Goal: Ask a question: Seek information or help from site administrators or community

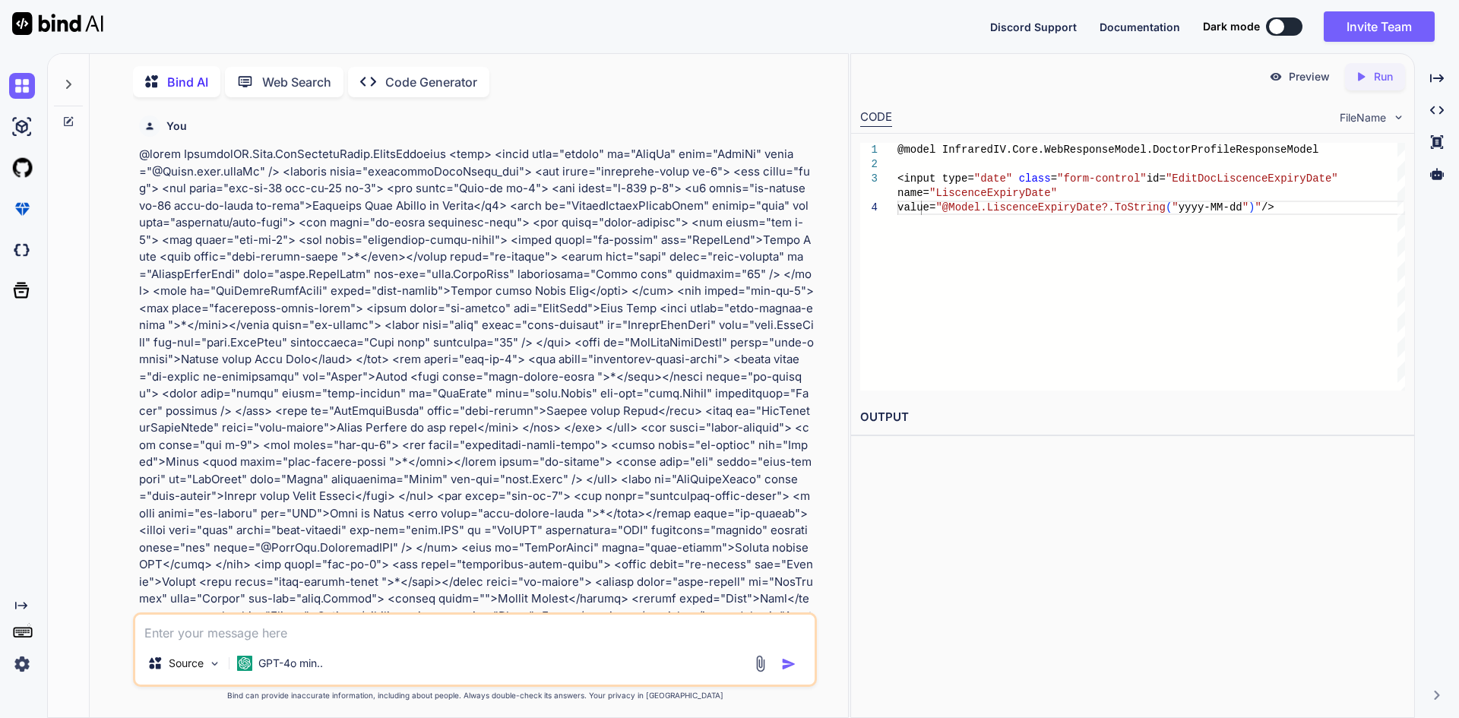
scroll to position [25196, 0]
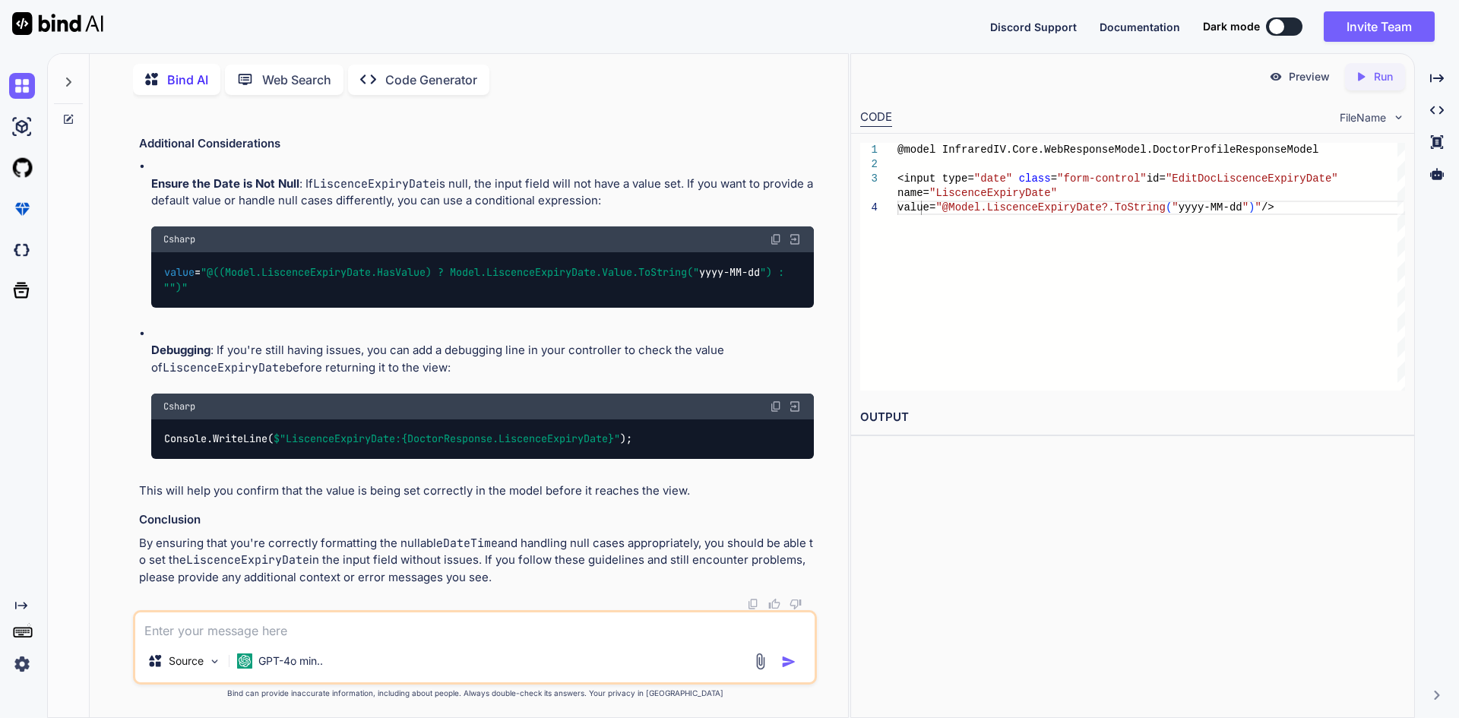
type textarea "<div class="row"> <div class="col-md-12"> <div class="mailing_heading"> <h3>Phy…"
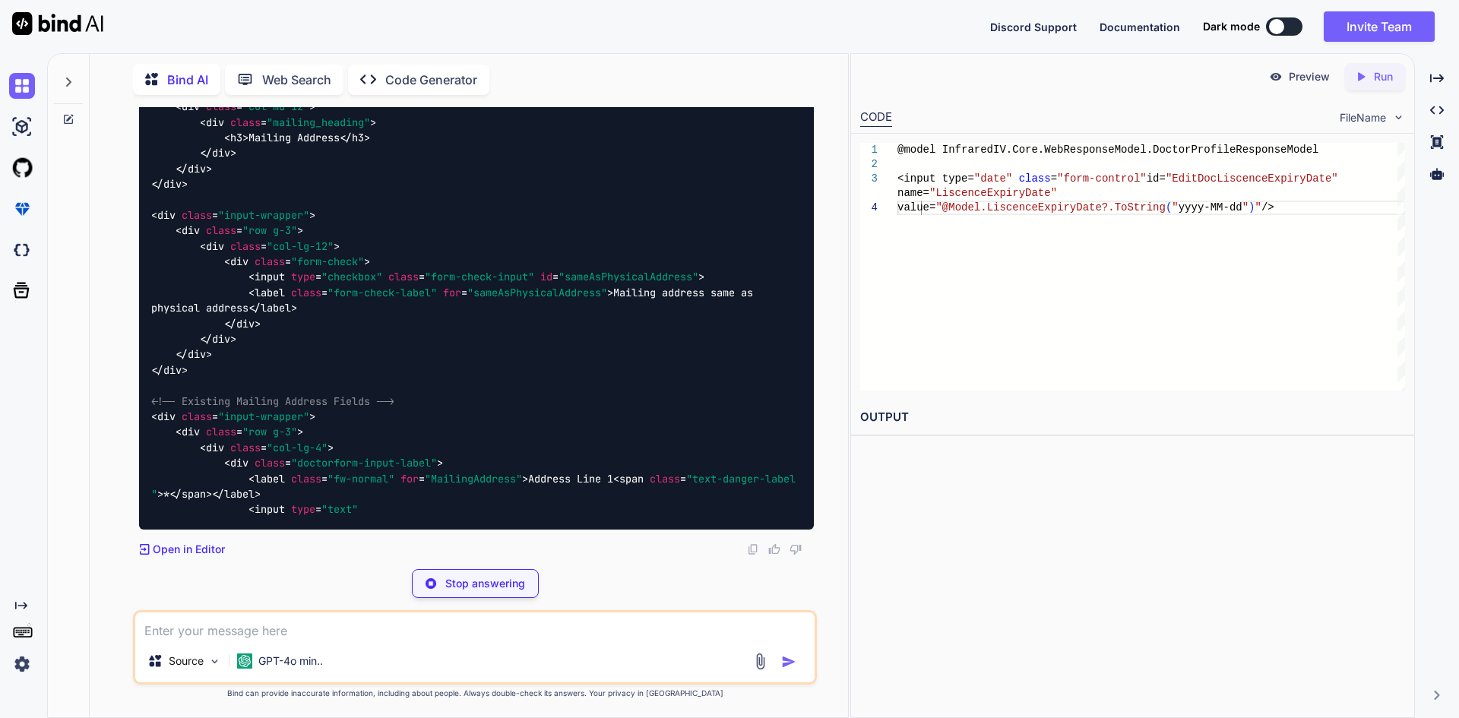
scroll to position [27911, 0]
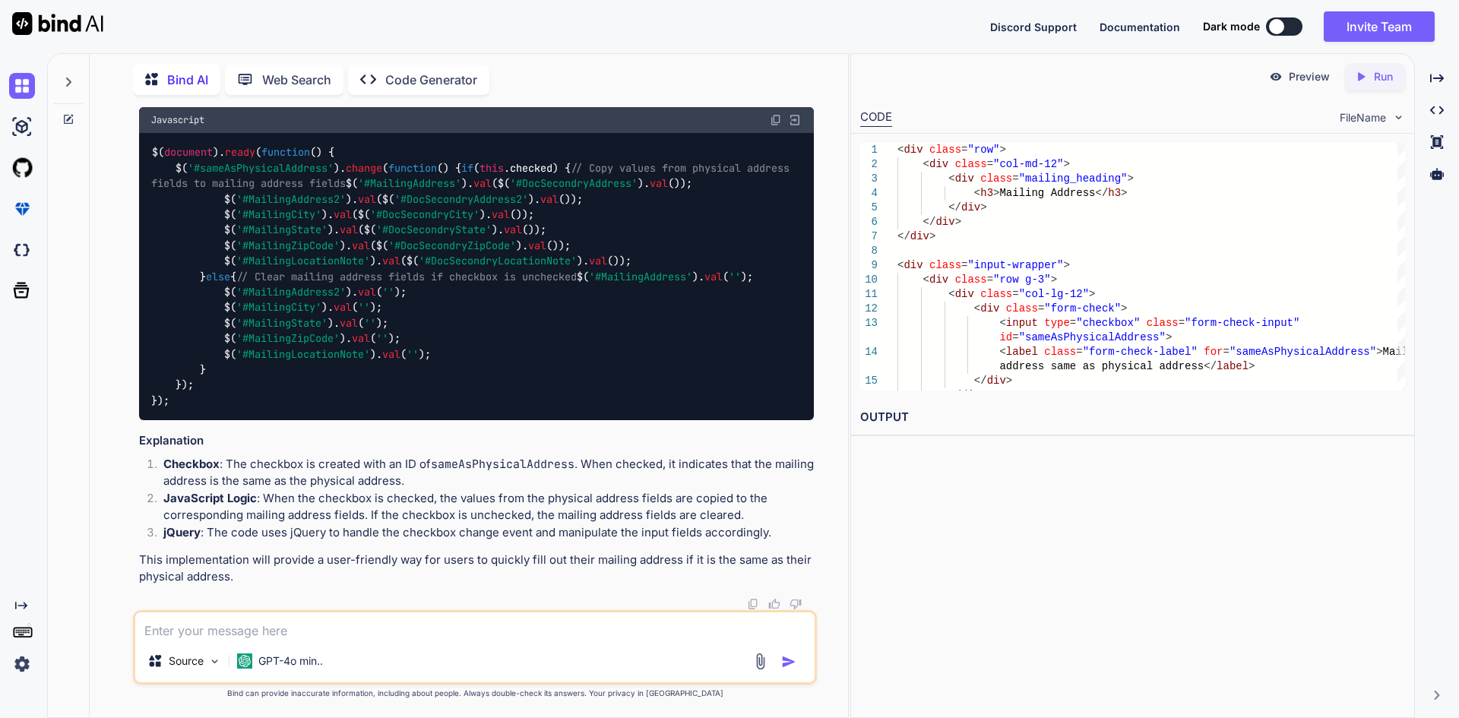
drag, startPoint x: 157, startPoint y: 211, endPoint x: 211, endPoint y: 374, distance: 171.6
copy code "div class = "input-wrapper" > < div class = "row g-3" > < div class = "col-lg-1…"
click at [280, 175] on span "'#sameAsPhysicalAddress'" at bounding box center [261, 168] width 146 height 14
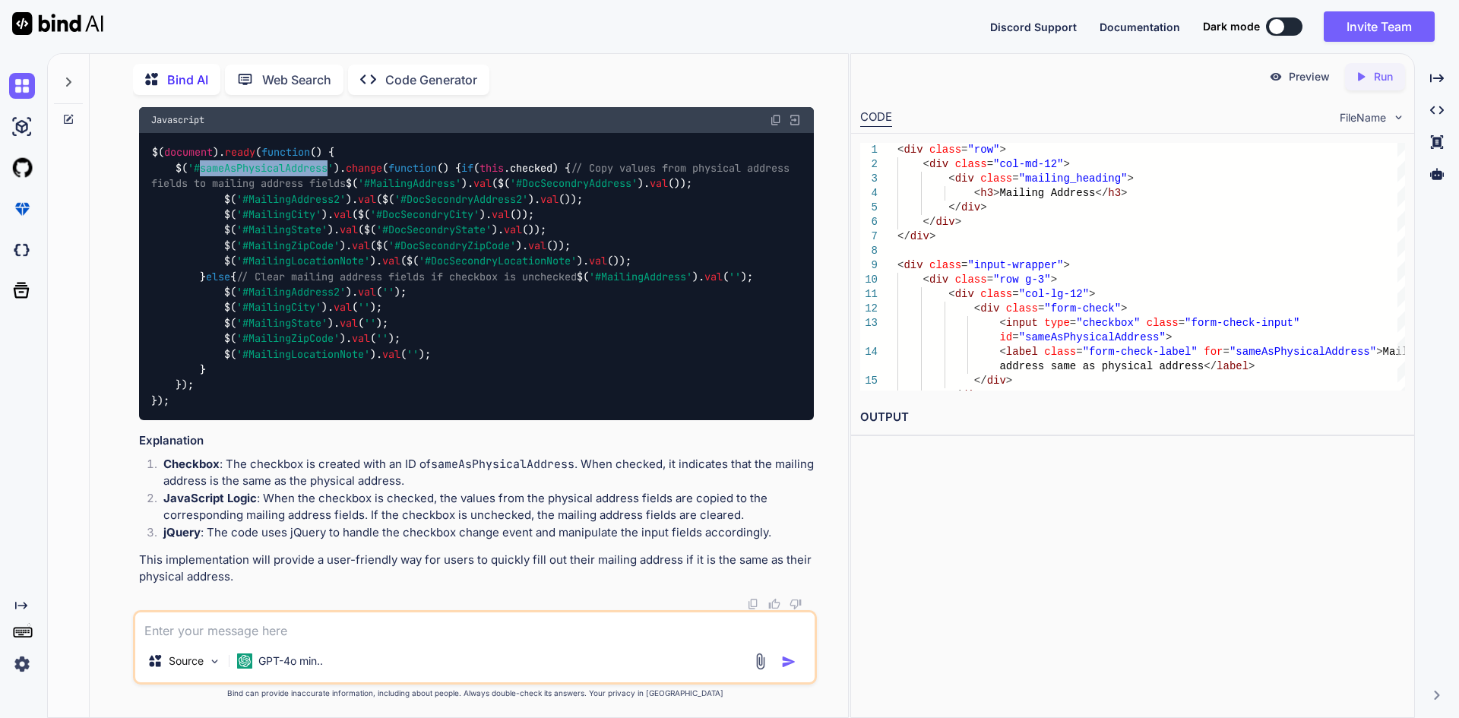
click at [280, 175] on span "'#sameAsPhysicalAddress'" at bounding box center [261, 168] width 146 height 14
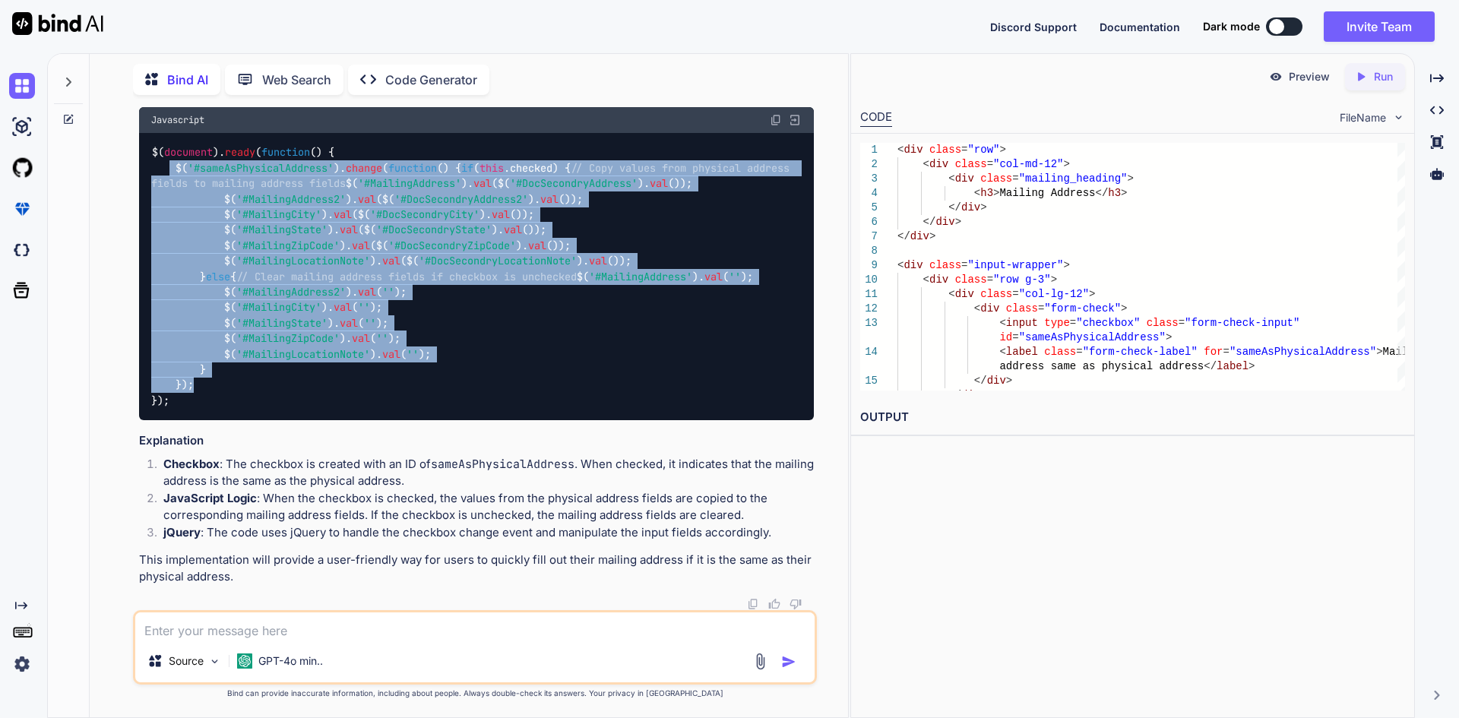
drag, startPoint x: 173, startPoint y: 214, endPoint x: 351, endPoint y: 493, distance: 331.8
click at [351, 421] on div "$( document ). ready ( function ( ) { $( '#sameAsPhysicalAddress' ). change ( f…" at bounding box center [476, 277] width 675 height 288
copy code "$( '#sameAsPhysicalAddress' ). change ( function ( ) { if ( this . checked ) { …"
